Goal: Task Accomplishment & Management: Manage account settings

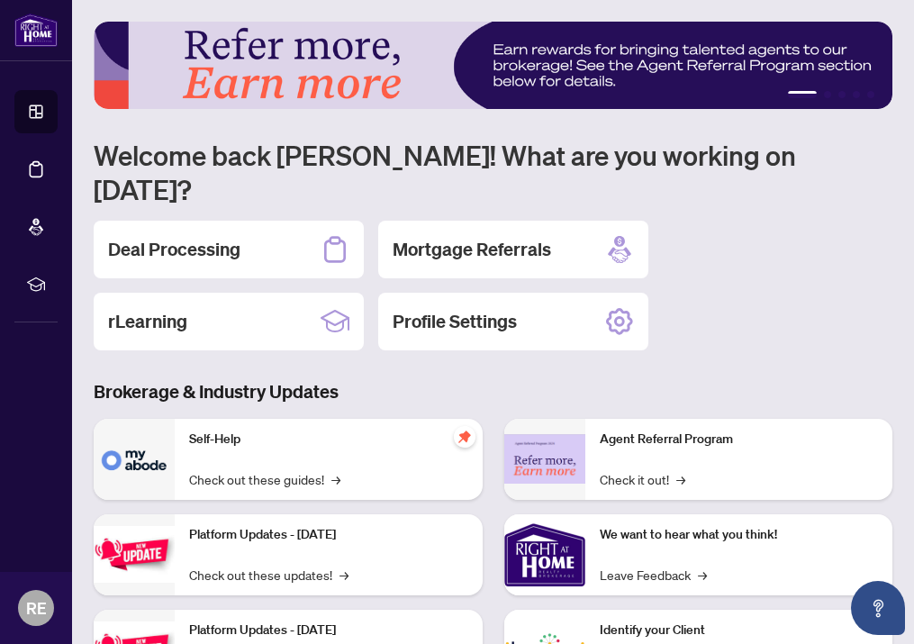
click at [243, 221] on div "Deal Processing" at bounding box center [229, 250] width 270 height 58
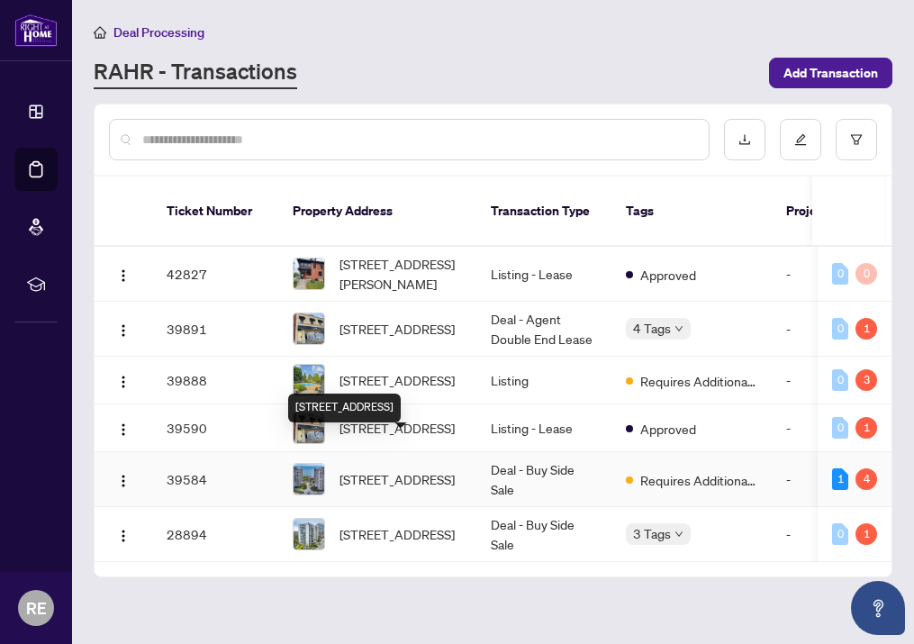
click at [446, 469] on span "[STREET_ADDRESS]" at bounding box center [396, 479] width 115 height 20
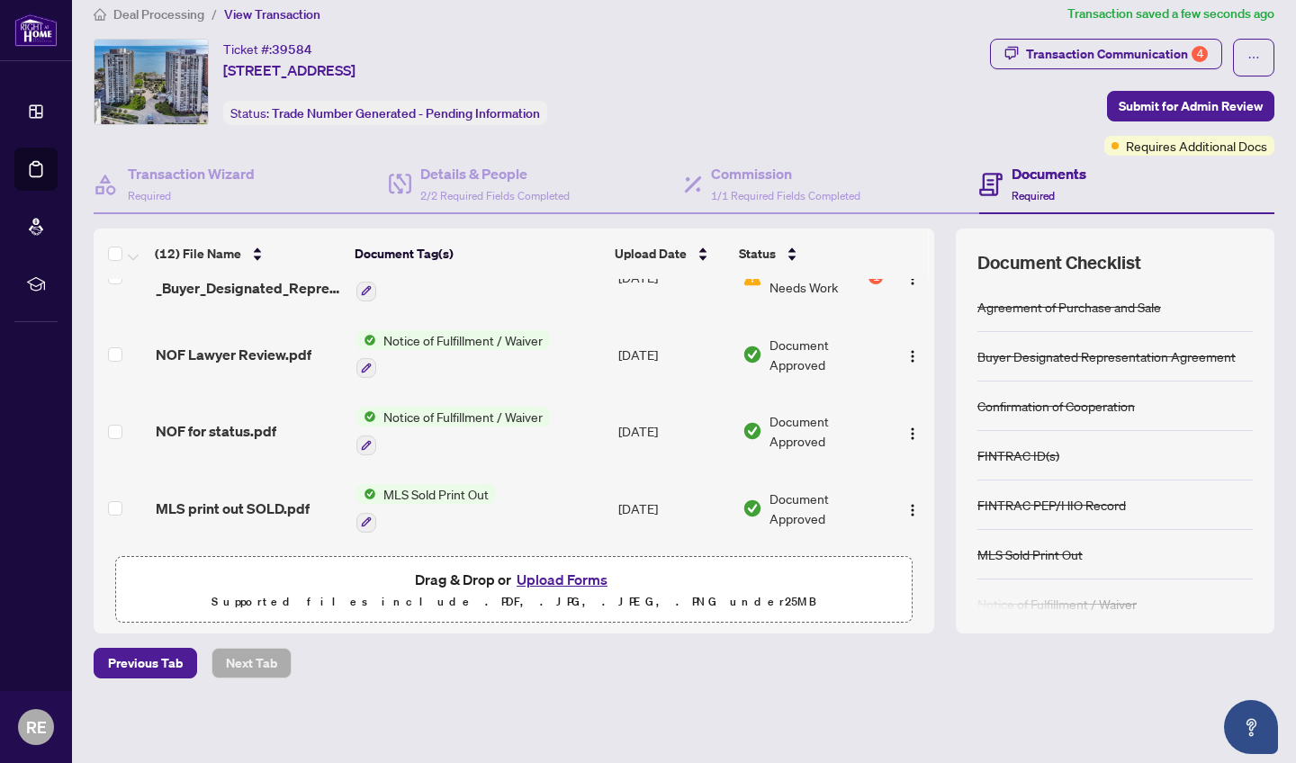
scroll to position [17, 0]
click at [913, 108] on span "Submit for Admin Review" at bounding box center [1191, 107] width 144 height 29
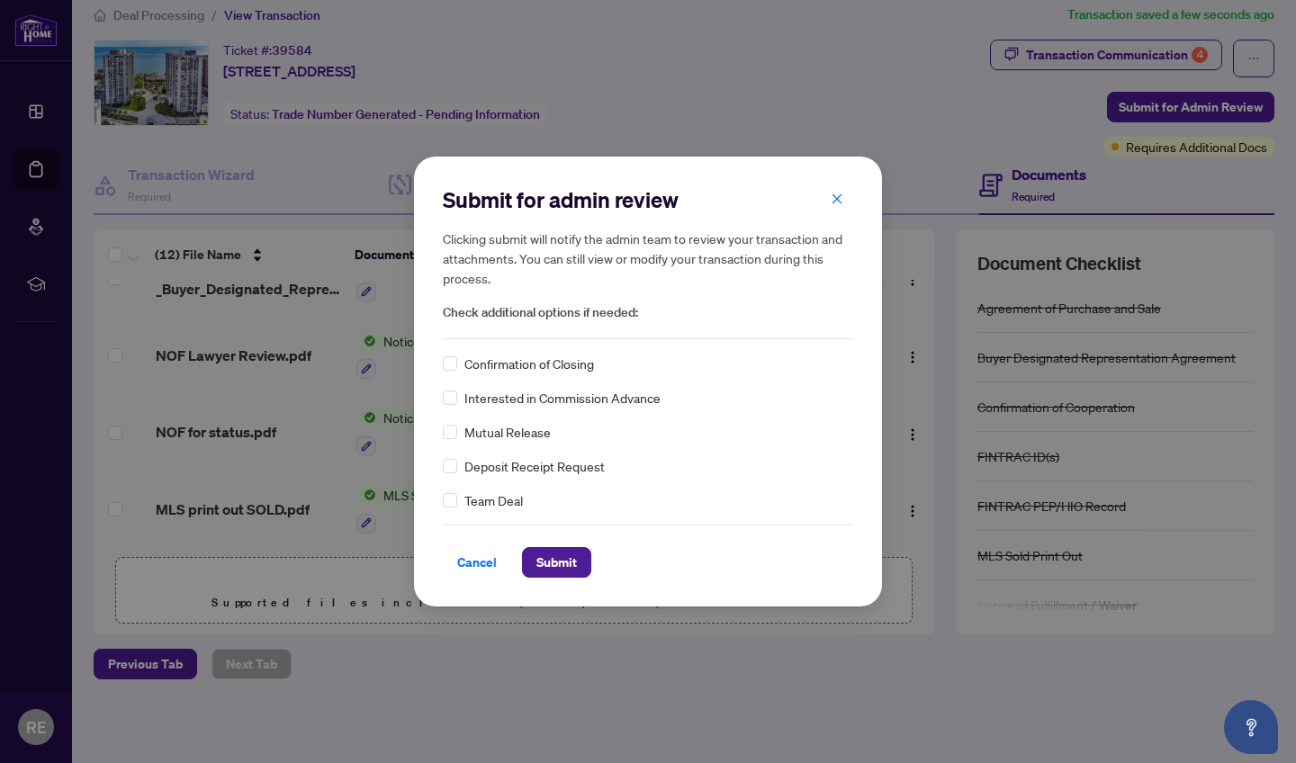
scroll to position [0, 0]
click at [839, 194] on icon "close" at bounding box center [837, 199] width 13 height 13
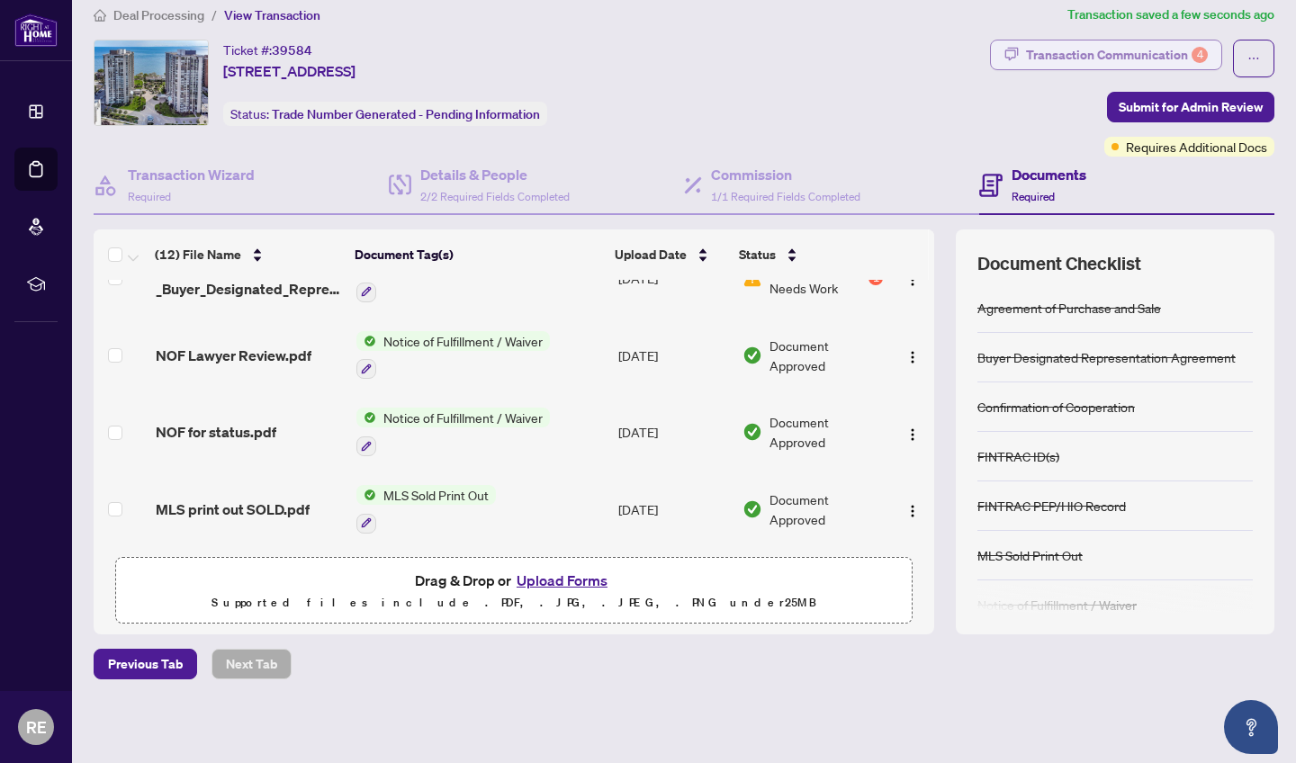
click at [913, 51] on div "Transaction Communication 4" at bounding box center [1117, 55] width 182 height 29
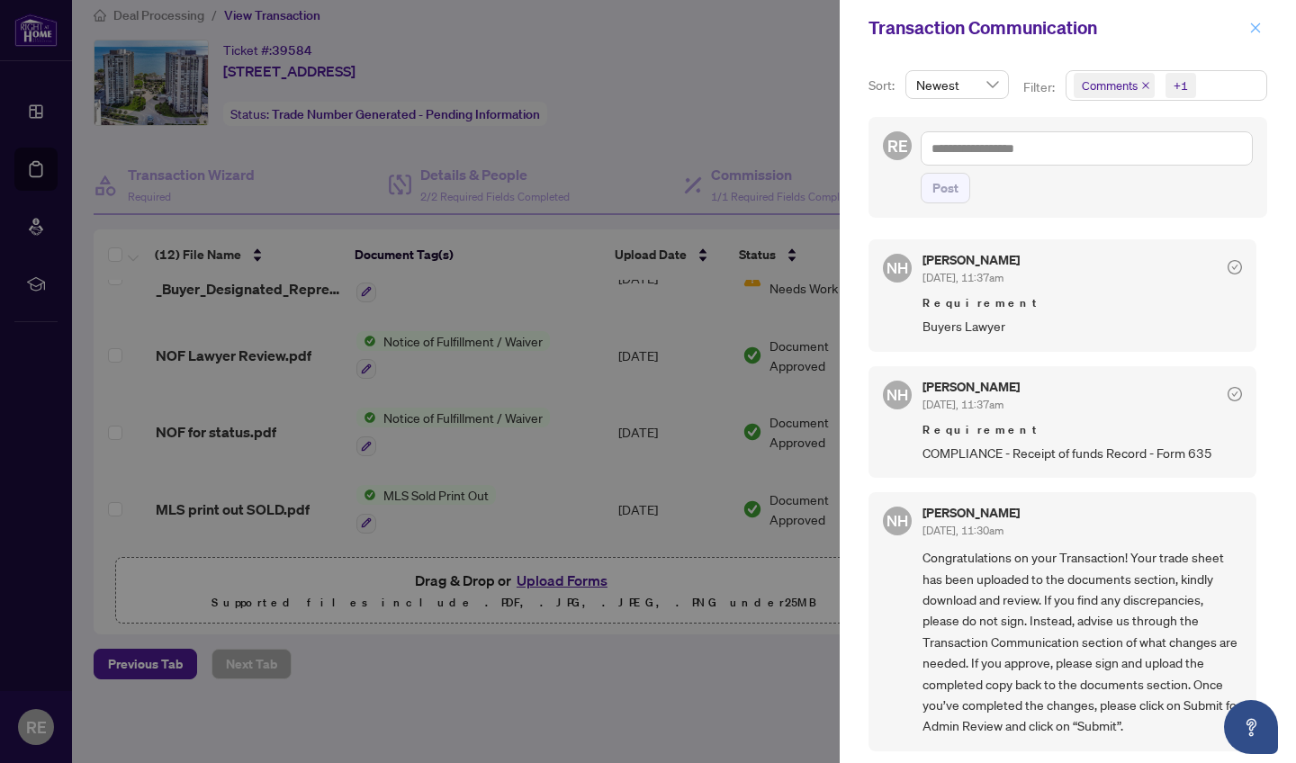
click at [913, 32] on icon "close" at bounding box center [1256, 28] width 13 height 13
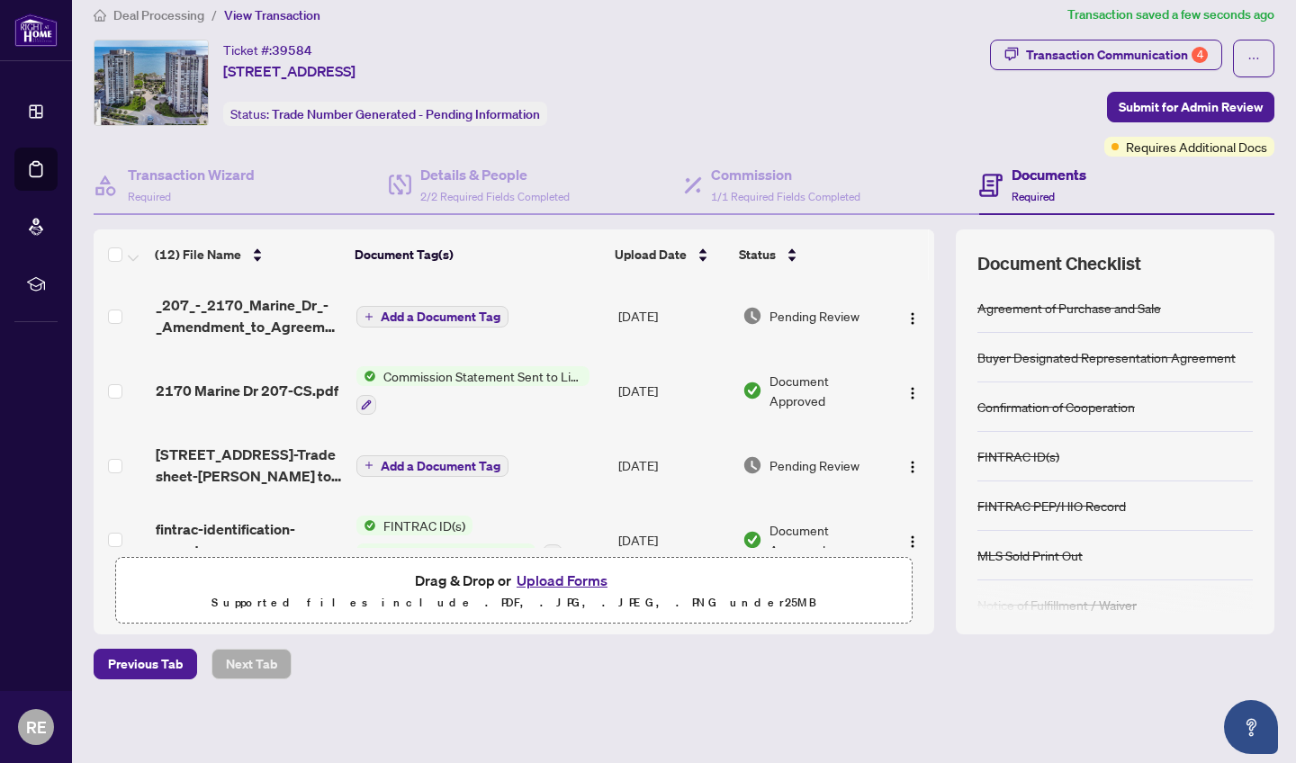
click at [384, 313] on span "Add a Document Tag" at bounding box center [441, 317] width 120 height 13
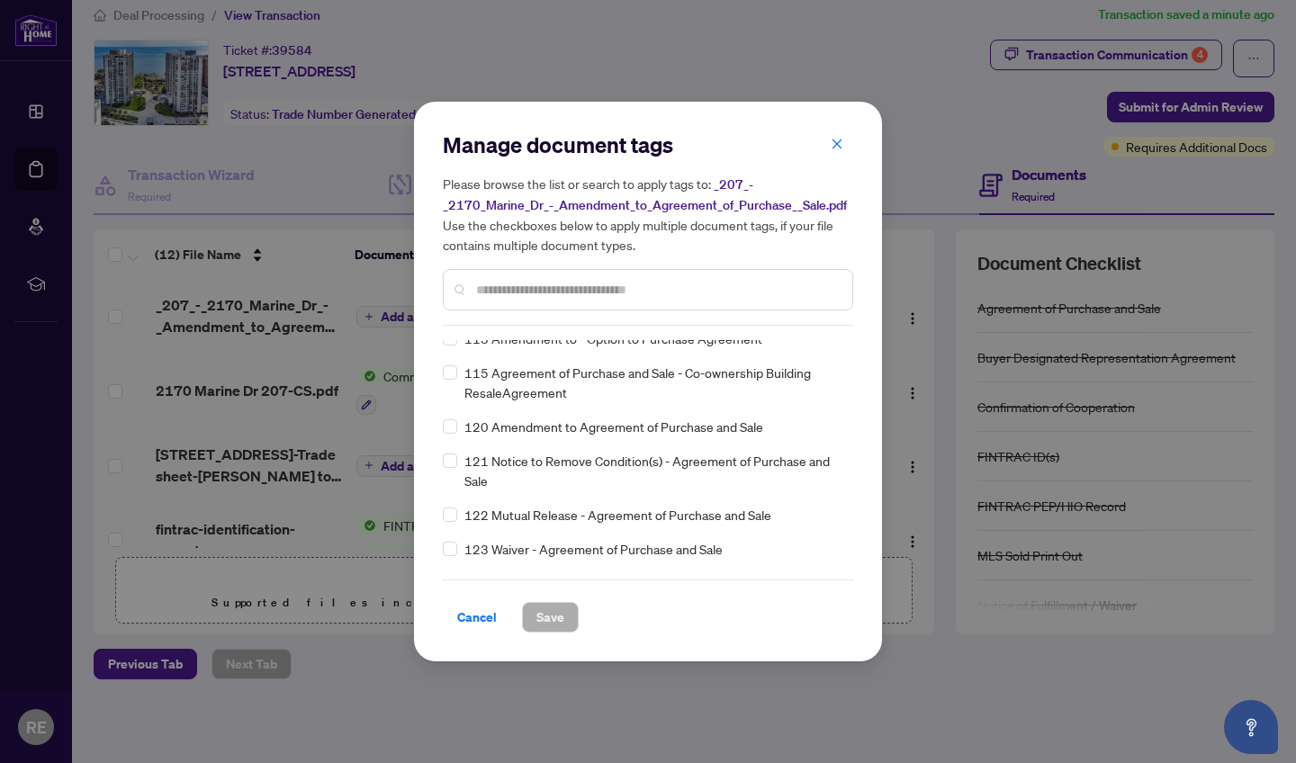
scroll to position [4873, 0]
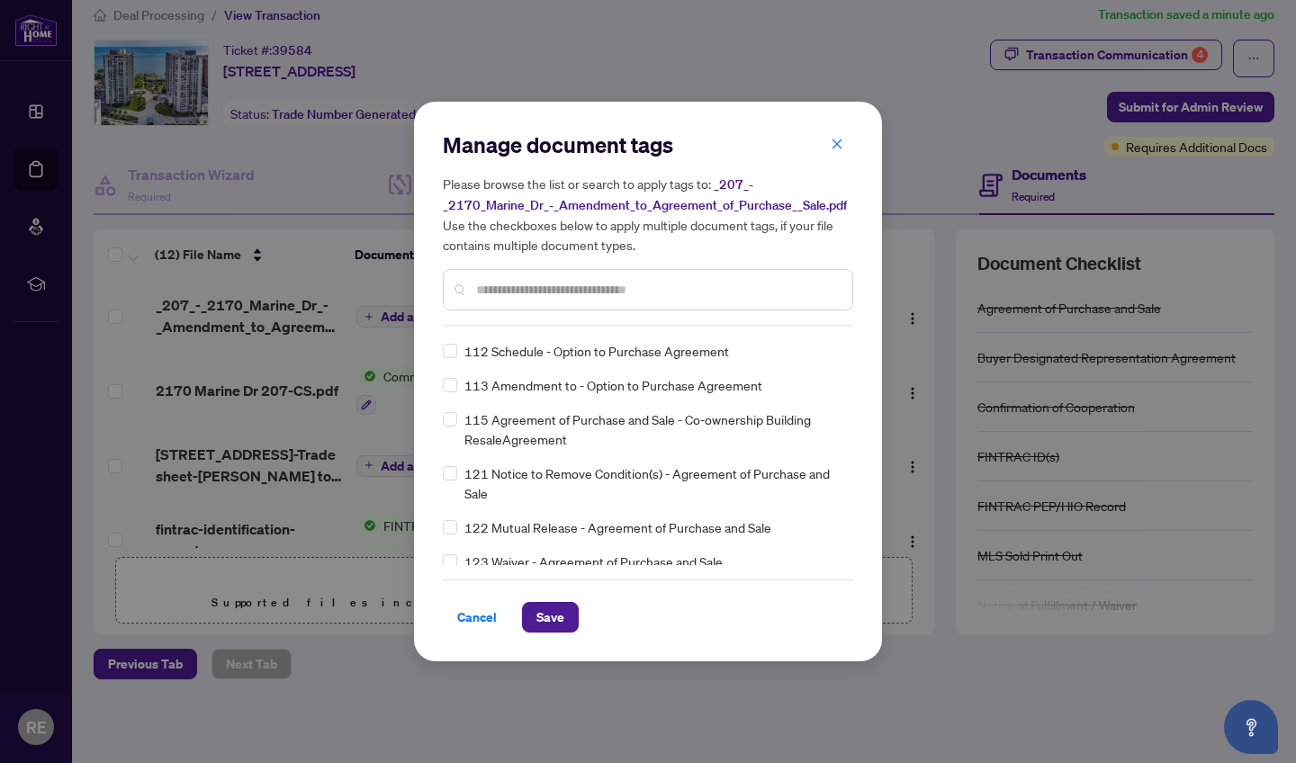
click at [544, 292] on input "text" at bounding box center [657, 290] width 362 height 20
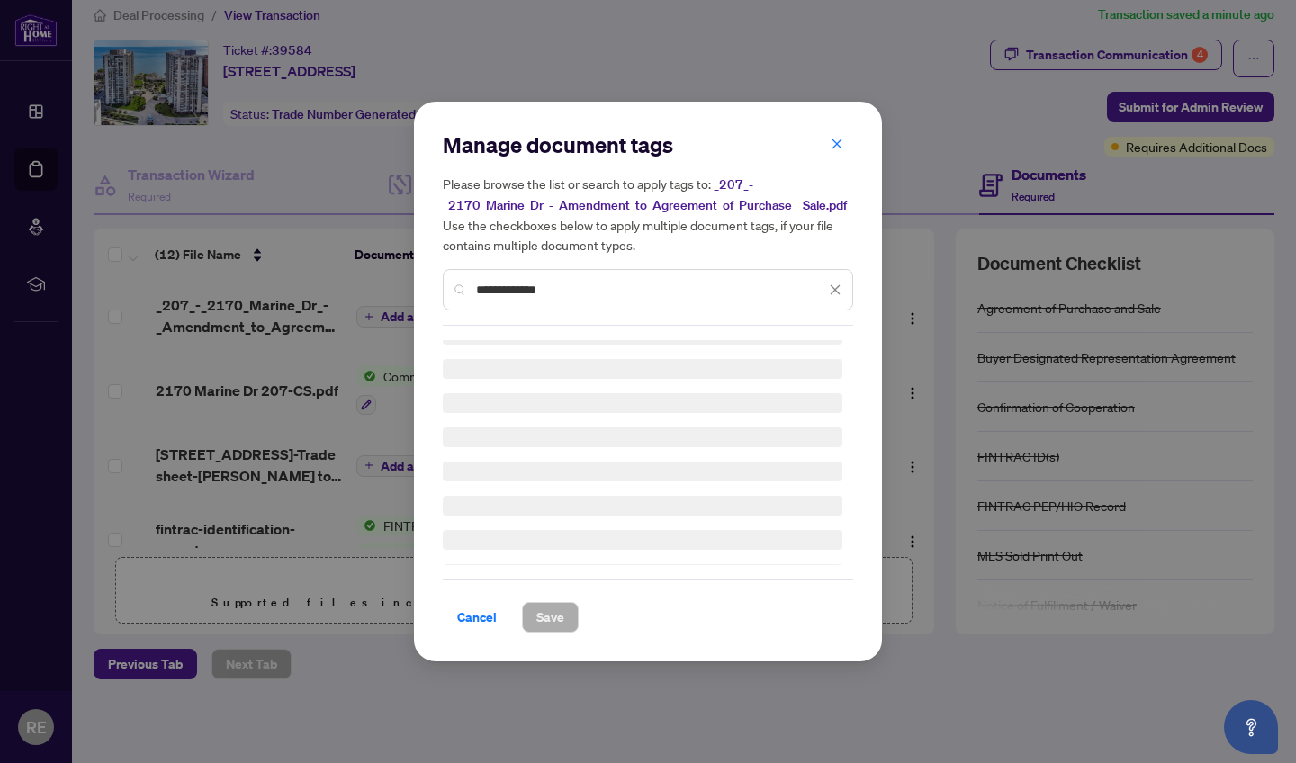
scroll to position [0, 0]
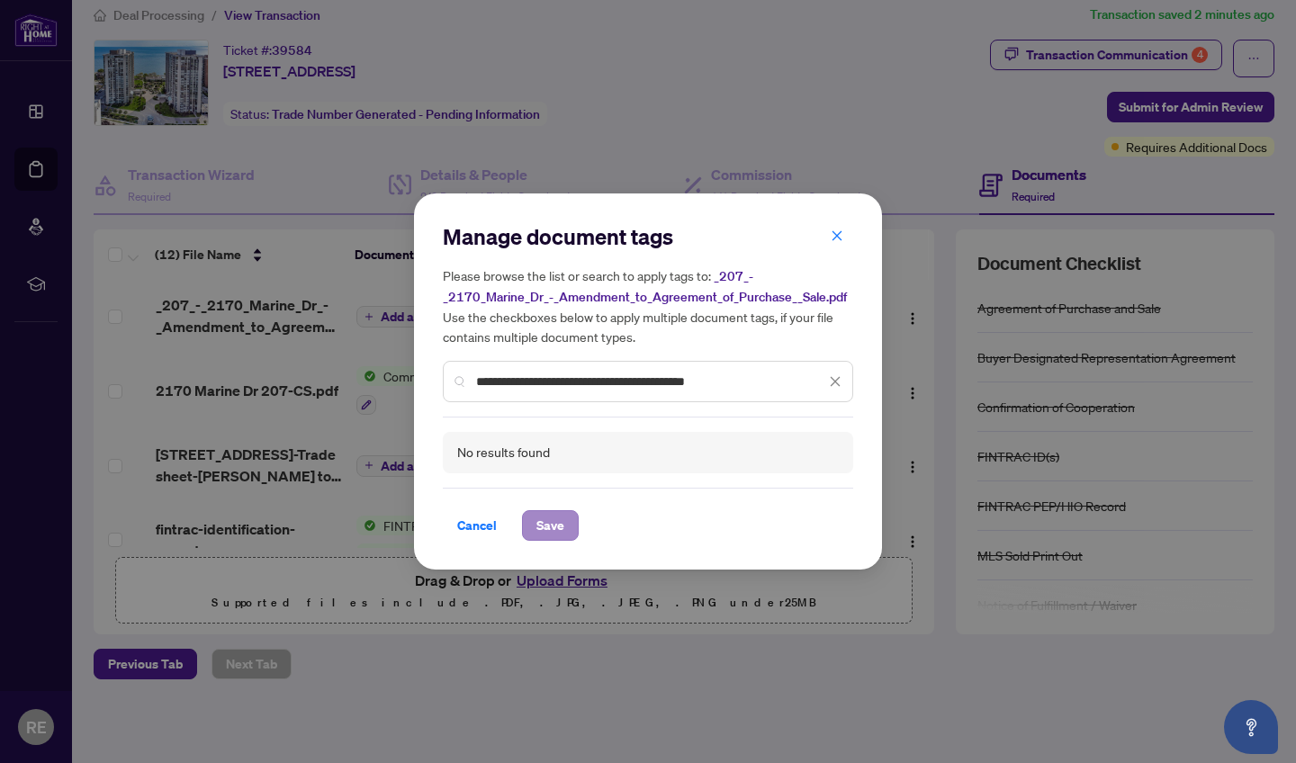
type input "**********"
click at [558, 524] on span "Save" at bounding box center [551, 525] width 28 height 29
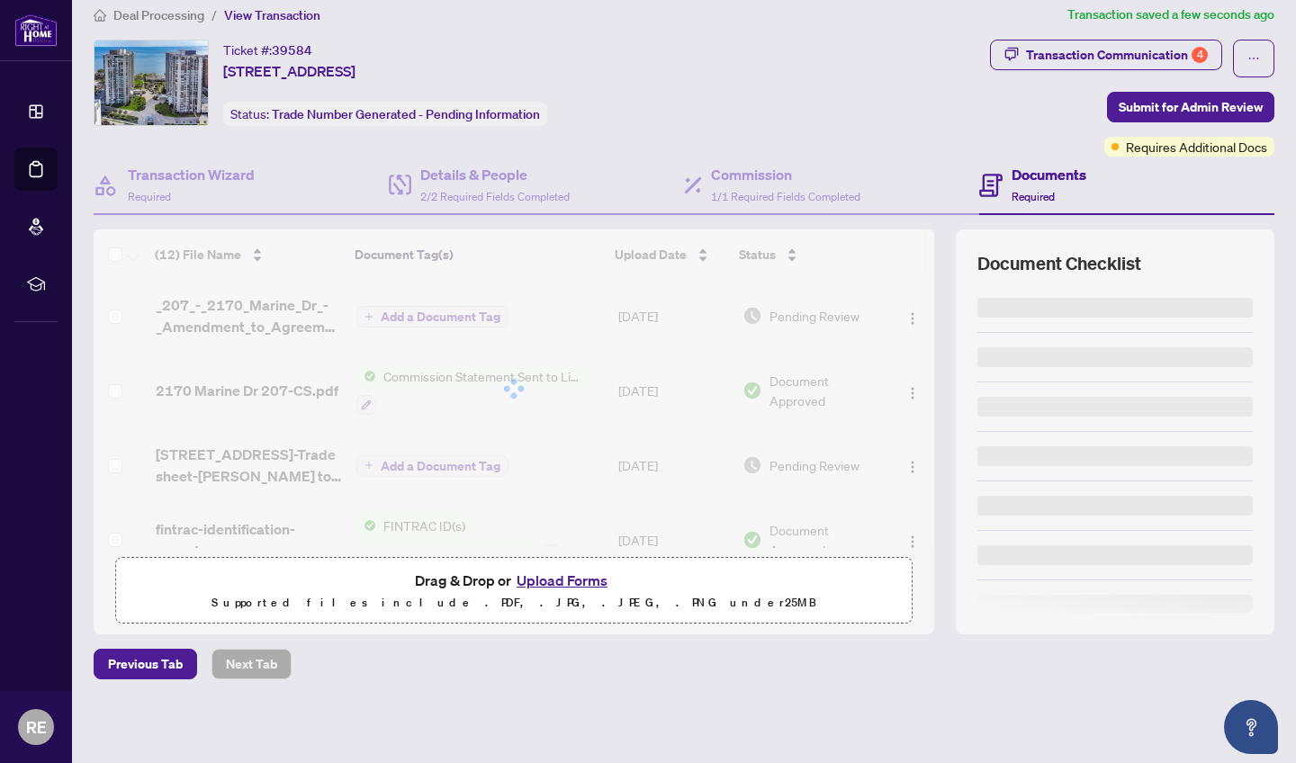
click at [913, 110] on div "**********" at bounding box center [648, 381] width 1296 height 763
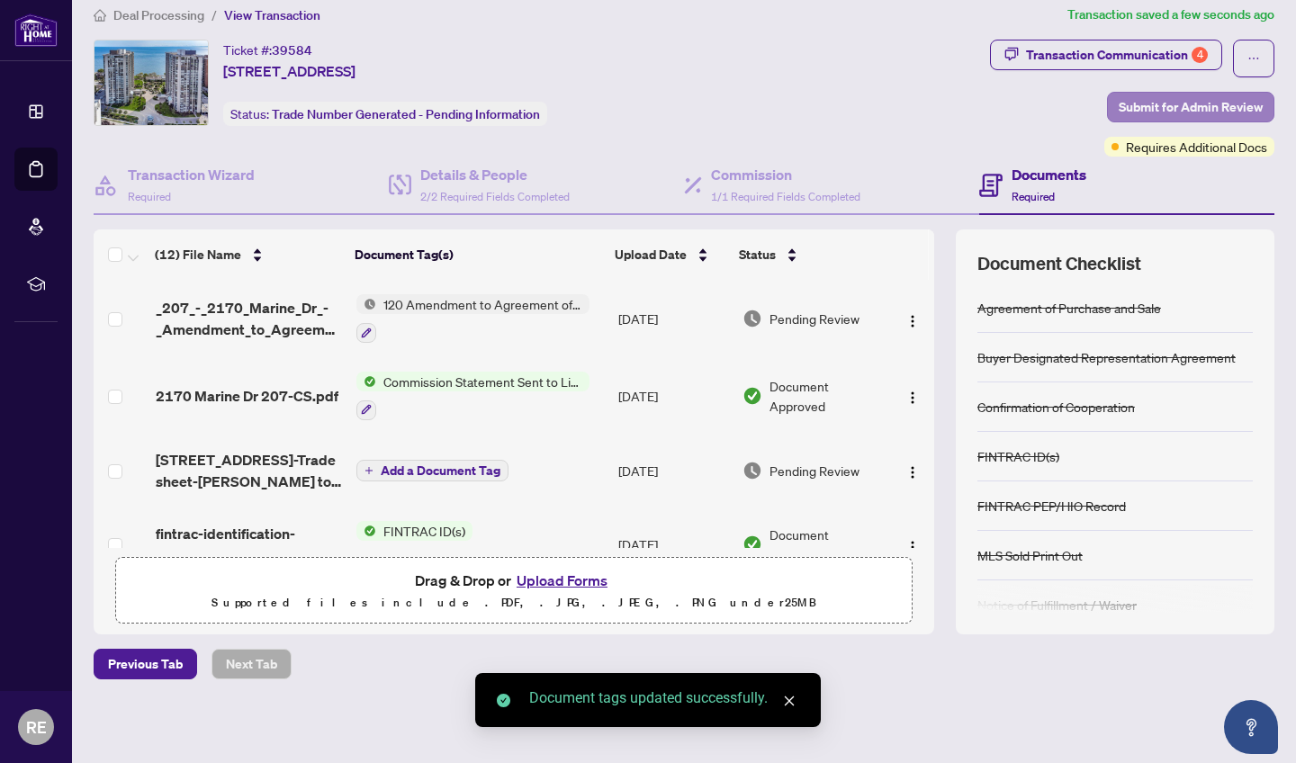
click at [913, 104] on span "Submit for Admin Review" at bounding box center [1191, 107] width 144 height 29
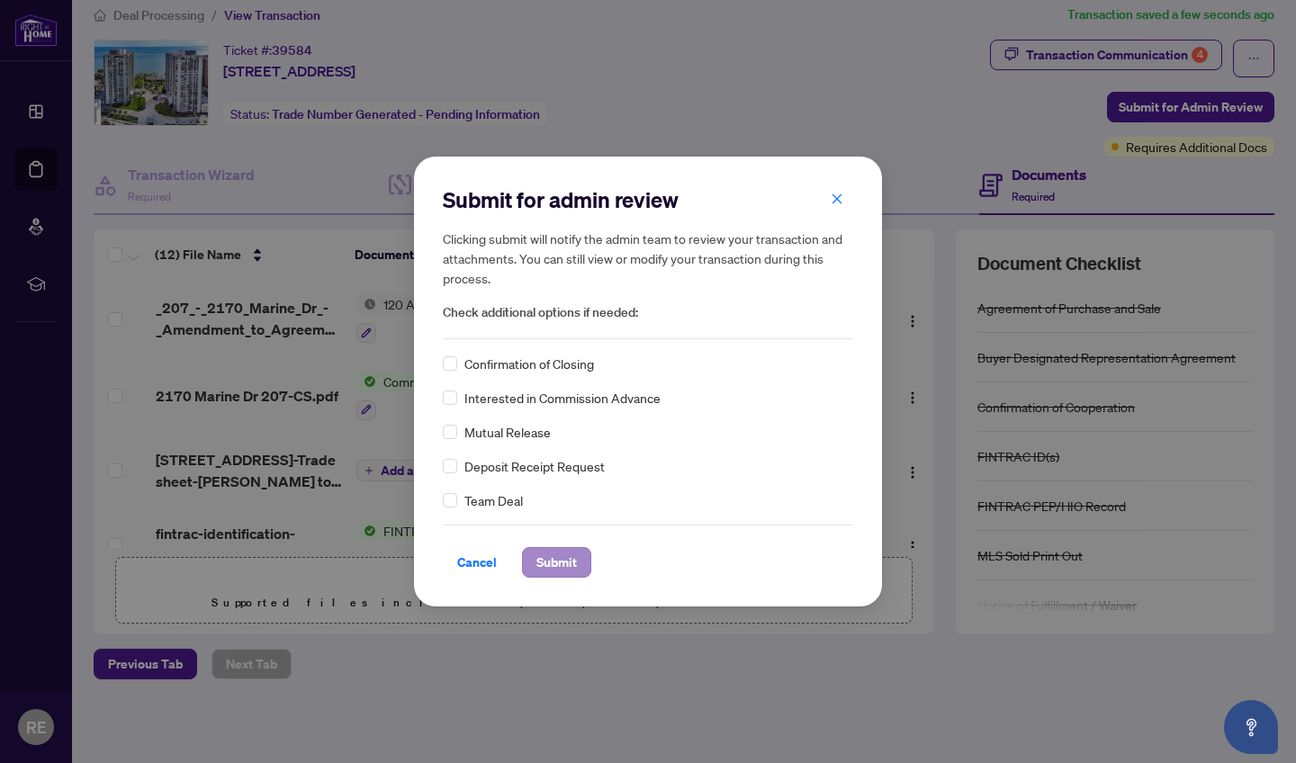
click at [569, 563] on span "Submit" at bounding box center [557, 562] width 41 height 29
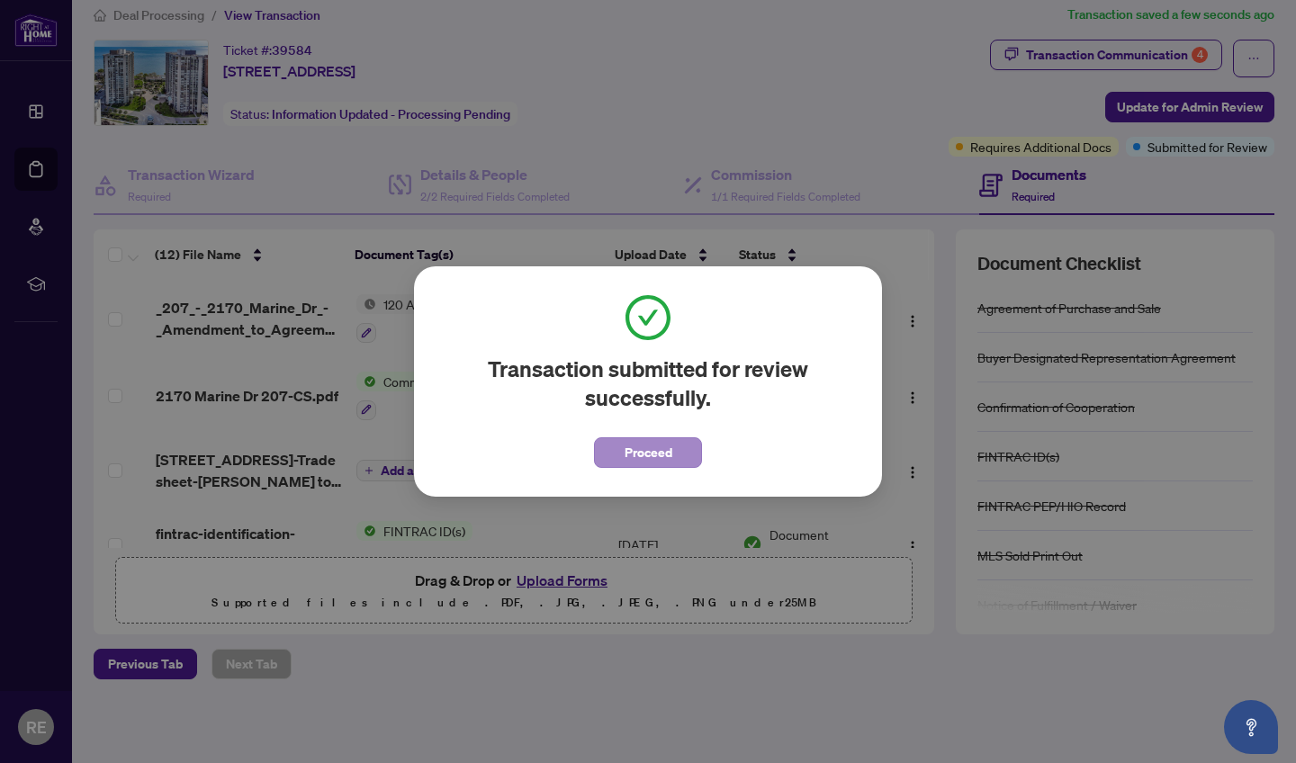
click at [647, 456] on span "Proceed" at bounding box center [649, 452] width 48 height 29
